Goal: Check status: Check status

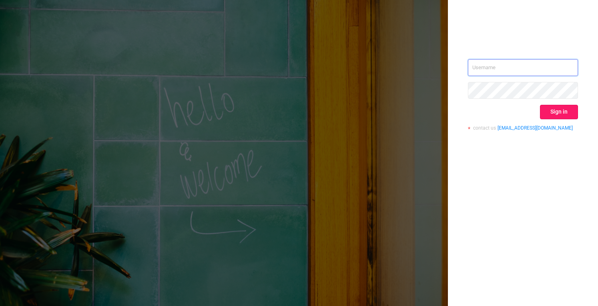
type input "[PERSON_NAME][EMAIL_ADDRESS][DOMAIN_NAME]"
click at [548, 110] on button "Sign in" at bounding box center [559, 112] width 38 height 14
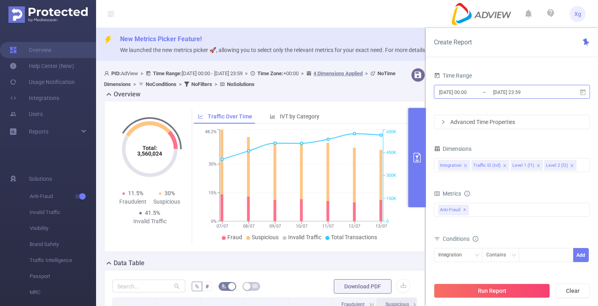
click at [476, 96] on input "[DATE] 00:00" at bounding box center [470, 92] width 65 height 11
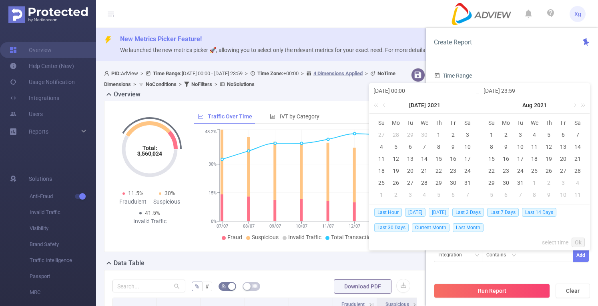
click at [442, 211] on span "[DATE]" at bounding box center [438, 212] width 20 height 9
type input "[DATE] 00:00"
type input "[DATE] 23:59"
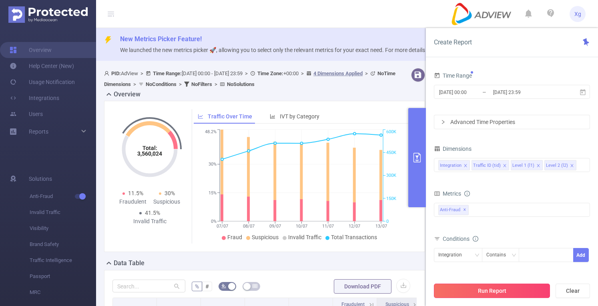
click at [460, 294] on button "Run Report" at bounding box center [492, 291] width 116 height 14
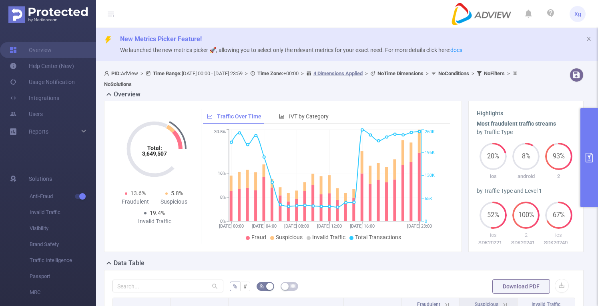
click at [195, 278] on div at bounding box center [167, 286] width 111 height 16
click at [191, 284] on input "text" at bounding box center [167, 286] width 111 height 13
paste input "sdk20251027100433rl914gqy5dqusfq"
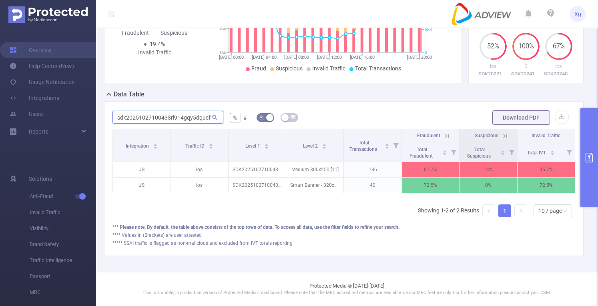
click at [184, 111] on input "sdk20251027100433rl914gqy5dqusfq" at bounding box center [167, 117] width 111 height 13
paste input "16ef3zw1jaw6sldu6"
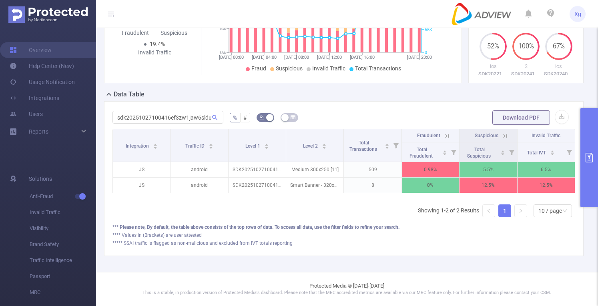
scroll to position [0, 2]
click at [215, 114] on icon at bounding box center [214, 117] width 7 height 7
click at [198, 111] on input "sdk20251027100416ef3zw1jaw6sldu6" at bounding box center [167, 117] width 111 height 13
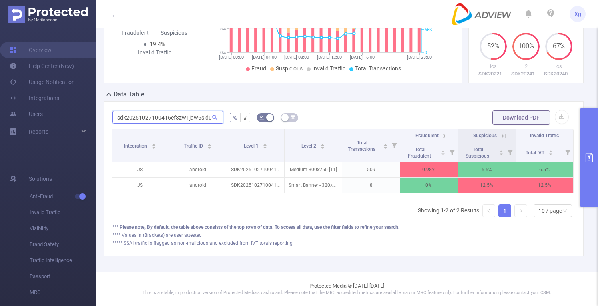
paste input "33rl914gqy5dqusfq"
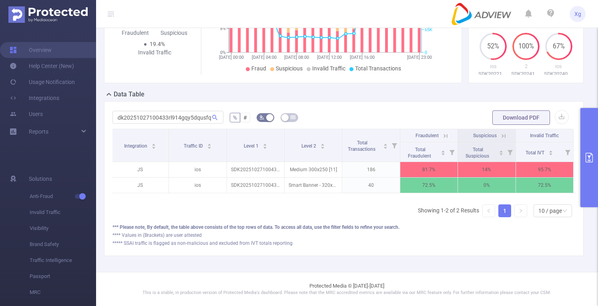
scroll to position [0, 0]
click at [444, 134] on icon at bounding box center [446, 136] width 4 height 4
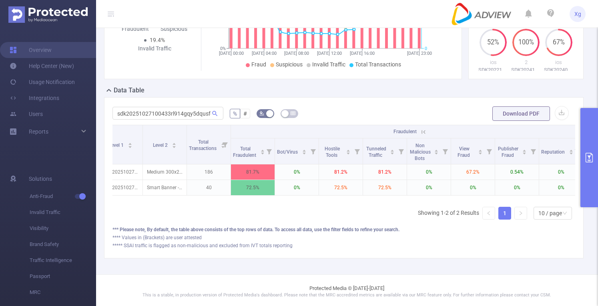
scroll to position [0, 109]
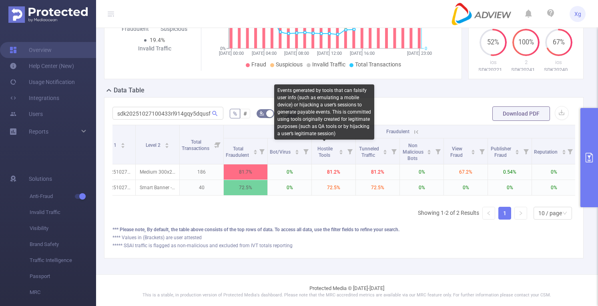
click at [330, 130] on div "Events generated by tools that can falsify user info (such as emulating a mobil…" at bounding box center [324, 111] width 100 height 55
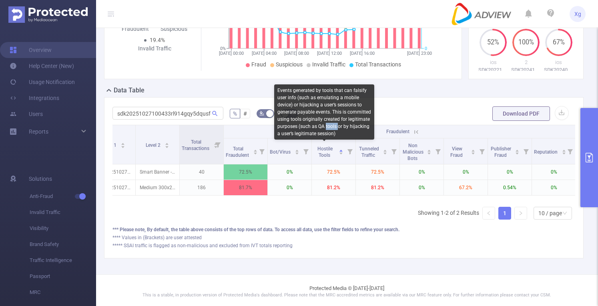
click at [330, 130] on div "Events generated by tools that can falsify user info (such as emulating a mobil…" at bounding box center [324, 111] width 100 height 55
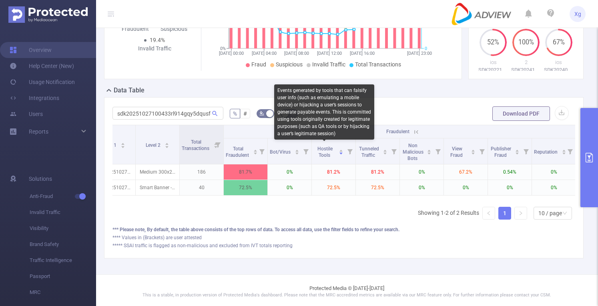
drag, startPoint x: 330, startPoint y: 130, endPoint x: 314, endPoint y: 123, distance: 17.6
click at [314, 123] on div "Events generated by tools that can falsify user info (such as emulating a mobil…" at bounding box center [324, 111] width 100 height 55
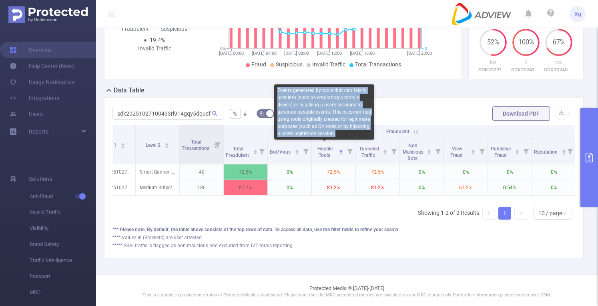
click at [314, 123] on div "Events generated by tools that can falsify user info (such as emulating a mobil…" at bounding box center [324, 111] width 100 height 55
copy div "Events generated by tools that can falsify user info (such as emulating a mobil…"
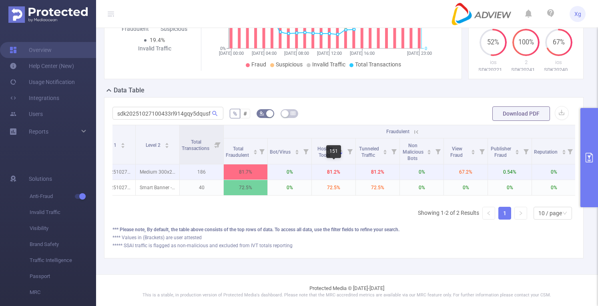
click at [323, 170] on p "81.2%" at bounding box center [334, 171] width 44 height 15
click at [347, 175] on p "81.2%" at bounding box center [334, 171] width 44 height 15
click at [336, 172] on p "81.2%" at bounding box center [334, 171] width 44 height 15
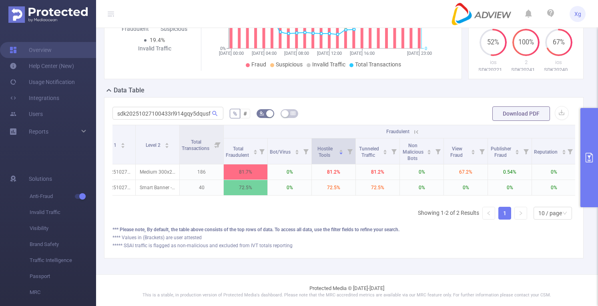
click at [347, 150] on icon at bounding box center [349, 151] width 5 height 5
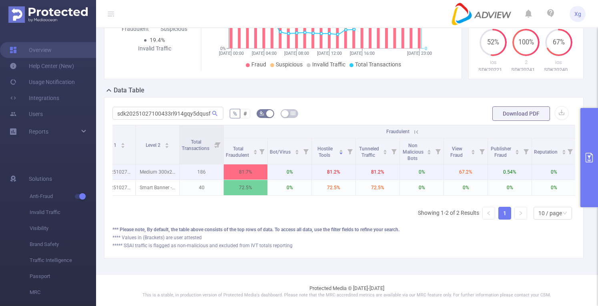
click at [331, 170] on p "81.2%" at bounding box center [334, 171] width 44 height 15
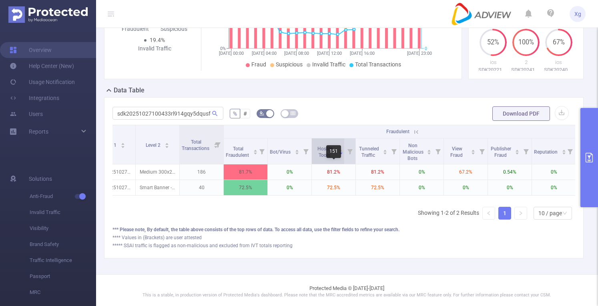
click at [325, 150] on span "Hostile Tools" at bounding box center [325, 151] width 22 height 14
click at [321, 152] on span "Hostile Tools" at bounding box center [324, 152] width 15 height 12
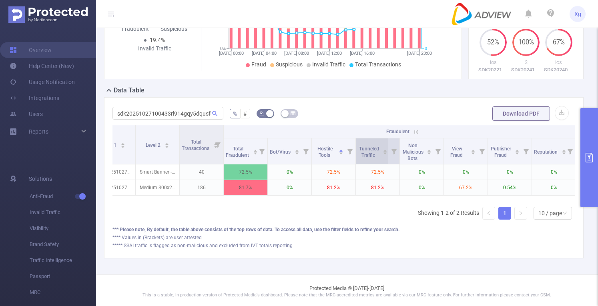
click at [367, 157] on span "Tunneled Traffic" at bounding box center [369, 151] width 22 height 14
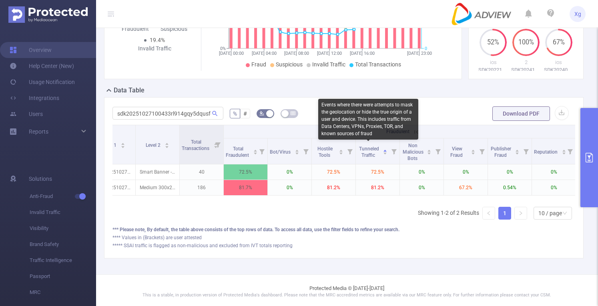
click at [360, 119] on div "Events where there were attempts to mask the geolocation or hide the true origi…" at bounding box center [368, 119] width 100 height 41
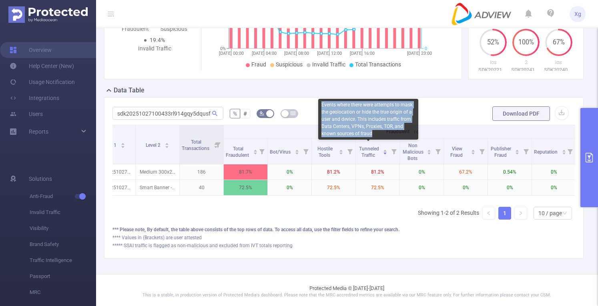
click at [360, 119] on div "Events where there were attempts to mask the geolocation or hide the true origi…" at bounding box center [368, 119] width 100 height 41
copy div "Events where there were attempts to mask the geolocation or hide the true origi…"
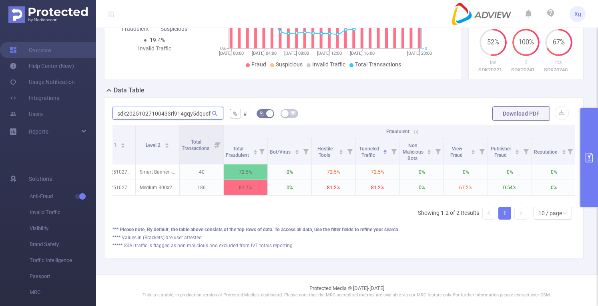
click at [190, 107] on input "sdk20251027100433rl914gqy5dqusfq" at bounding box center [167, 113] width 111 height 13
click at [189, 111] on input "sdk20251027100433rl914gqy5dqusfq" at bounding box center [167, 113] width 111 height 13
paste input "2005080621gn09owhtgr6ygwi"
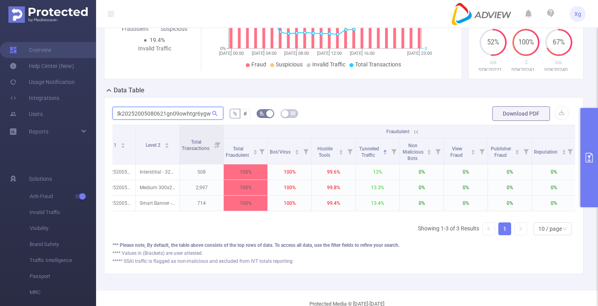
scroll to position [0, 0]
click at [175, 112] on input "sdk20252005080621gn09owhtgr6ygwi" at bounding box center [167, 113] width 111 height 13
paste input "15050306141pv8b1tq2yrb1gt"
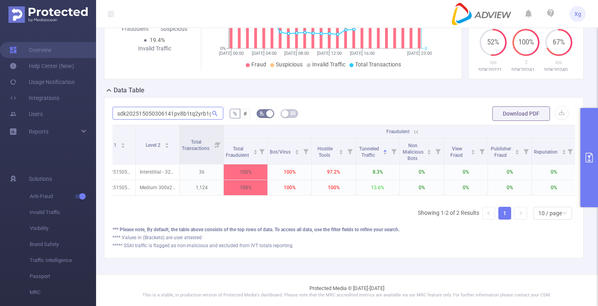
scroll to position [0, 92]
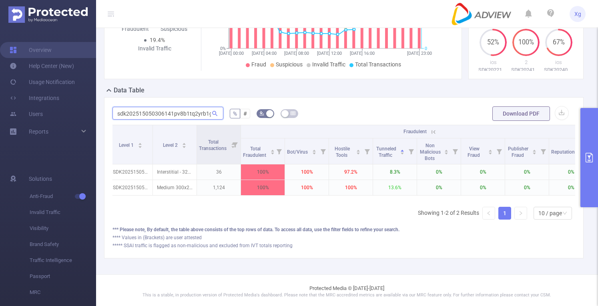
click at [186, 114] on input "sdk202515050306141pv8b1tq2yrb1gt" at bounding box center [167, 113] width 111 height 13
paste input "316050405224sm2b4oknc66g61"
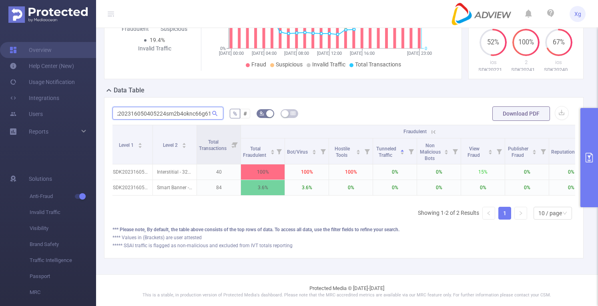
type input "sdk202316050405224sm2b4oknc66g61"
